Goal: Transaction & Acquisition: Purchase product/service

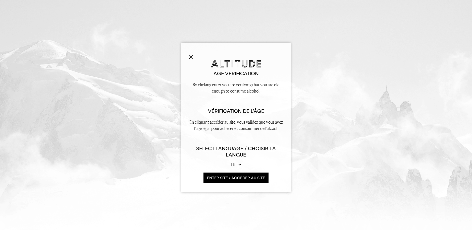
click at [240, 181] on button "ENTER SITE / accéder au site" at bounding box center [235, 178] width 65 height 11
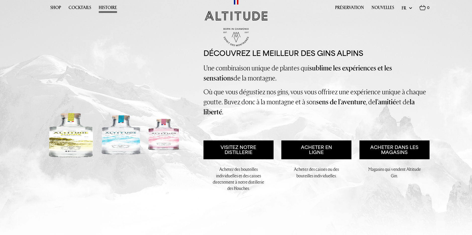
click at [106, 7] on link "Histoire" at bounding box center [108, 9] width 18 height 8
click at [53, 8] on link "Shop" at bounding box center [55, 9] width 11 height 8
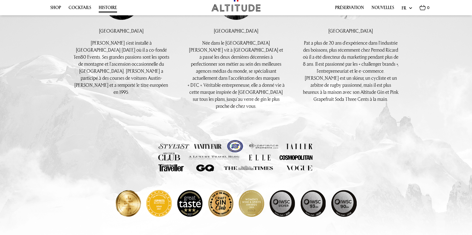
scroll to position [452, 0]
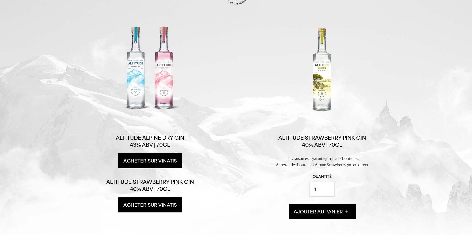
scroll to position [50, 0]
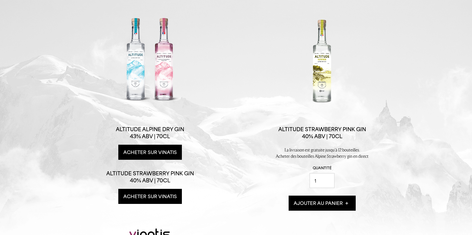
click at [324, 69] on div at bounding box center [322, 61] width 94 height 94
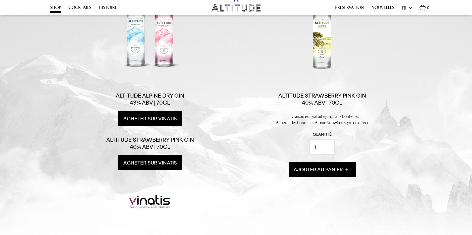
scroll to position [75, 0]
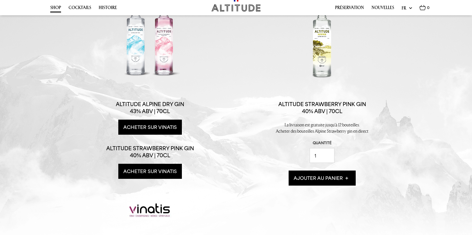
click at [142, 130] on link "Acheter sur Vinatis" at bounding box center [150, 127] width 64 height 15
